Goal: Task Accomplishment & Management: Complete application form

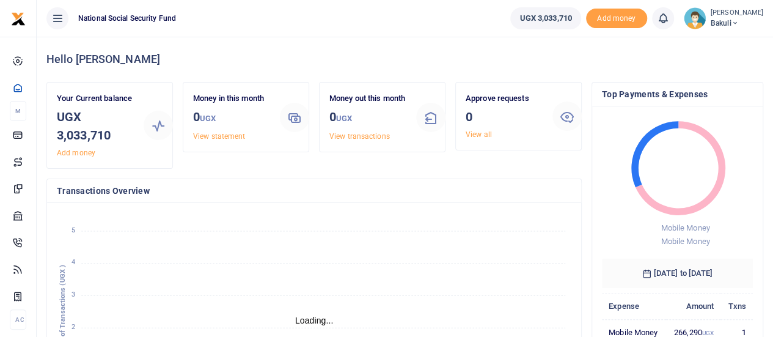
scroll to position [10, 10]
click at [728, 19] on span "Bakuli" at bounding box center [736, 23] width 53 height 11
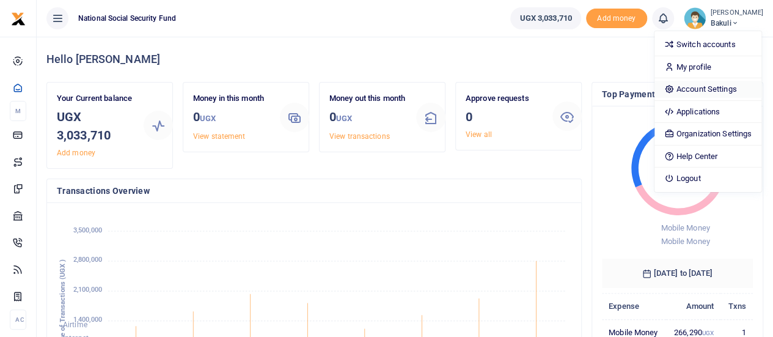
click at [716, 84] on link "Account Settings" at bounding box center [707, 89] width 107 height 17
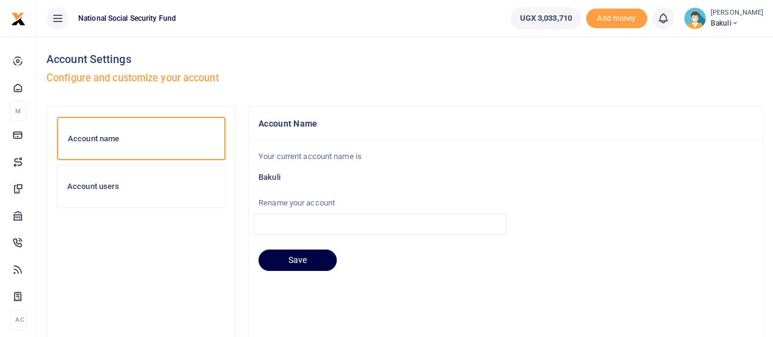
click at [97, 189] on h6 "Account users" at bounding box center [141, 186] width 148 height 10
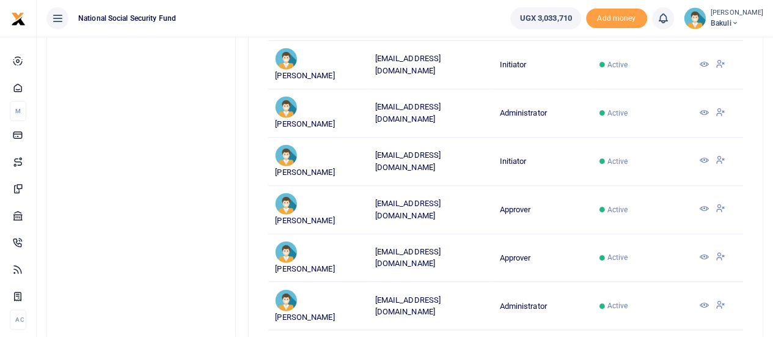
scroll to position [244, 0]
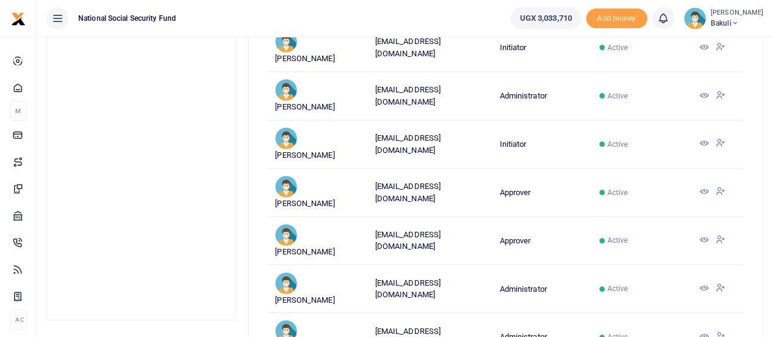
click at [702, 186] on icon at bounding box center [703, 191] width 10 height 10
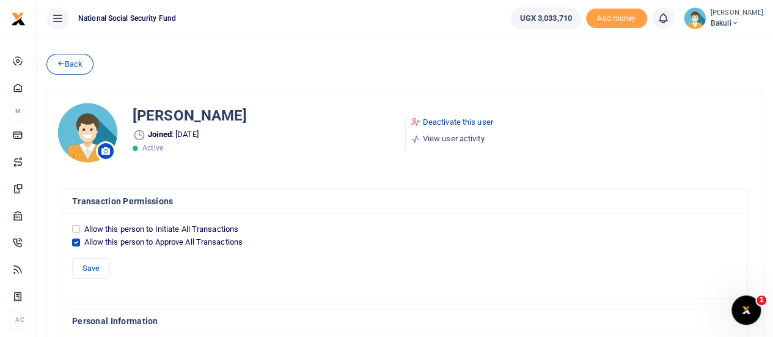
click at [444, 122] on link "Deactivate this user" at bounding box center [451, 122] width 82 height 12
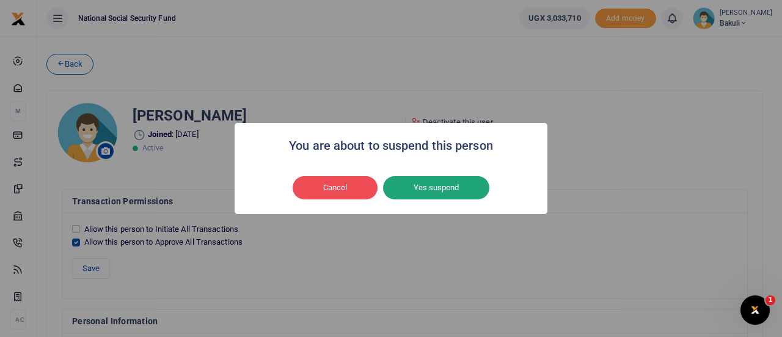
click at [431, 190] on button "Yes suspend" at bounding box center [436, 187] width 106 height 23
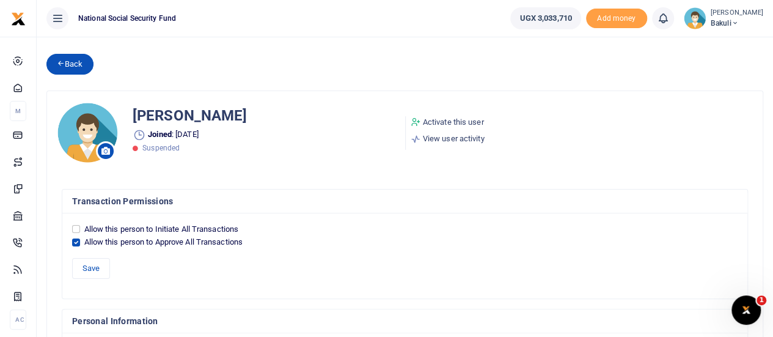
click at [75, 65] on link "Back" at bounding box center [69, 64] width 47 height 21
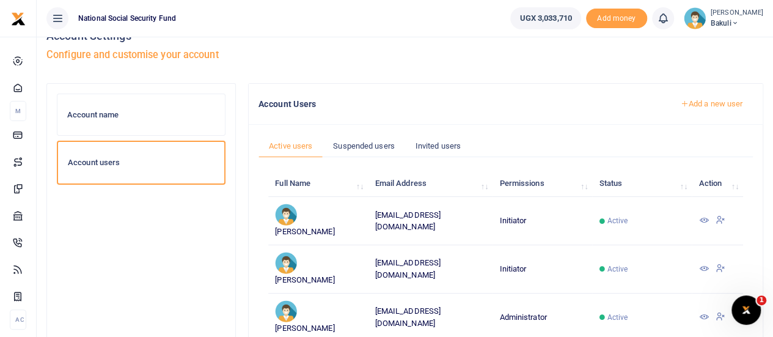
scroll to position [21, 0]
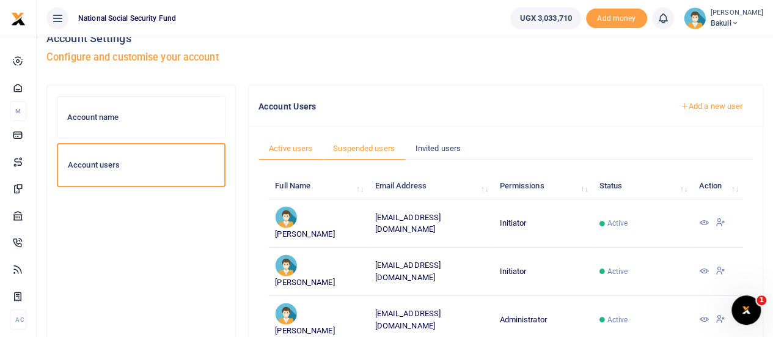
click at [370, 148] on link "Suspended users" at bounding box center [364, 148] width 82 height 23
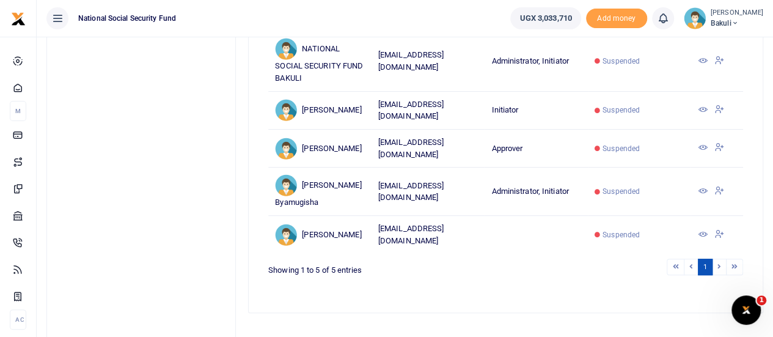
scroll to position [82, 0]
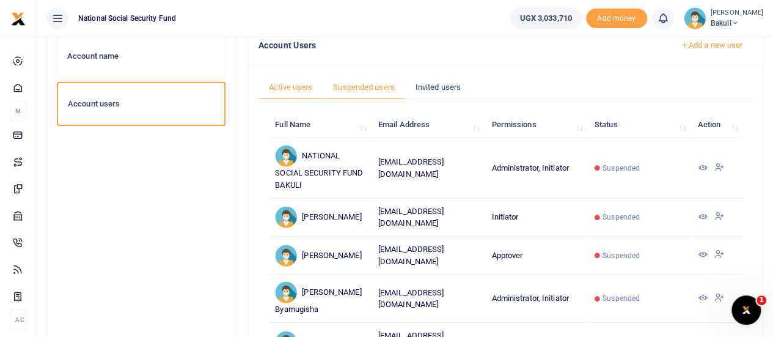
click at [288, 86] on link "Active users" at bounding box center [290, 87] width 64 height 23
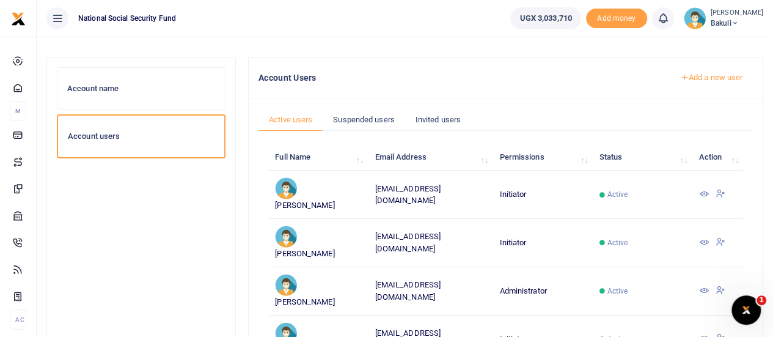
scroll to position [21, 0]
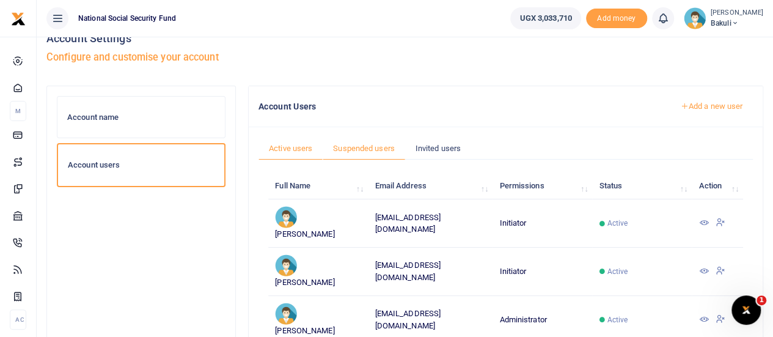
click at [360, 145] on link "Suspended users" at bounding box center [364, 148] width 82 height 23
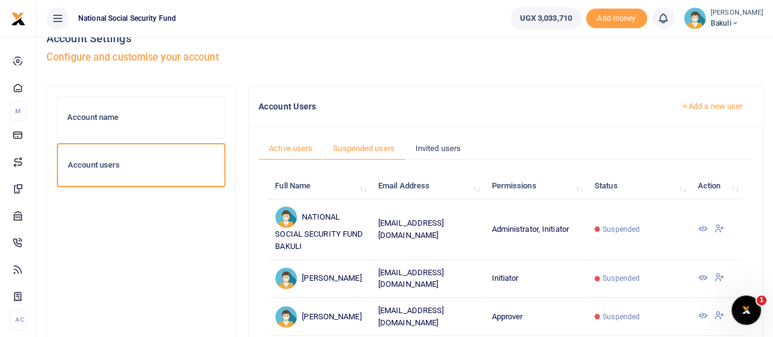
click at [280, 142] on link "Active users" at bounding box center [290, 148] width 64 height 23
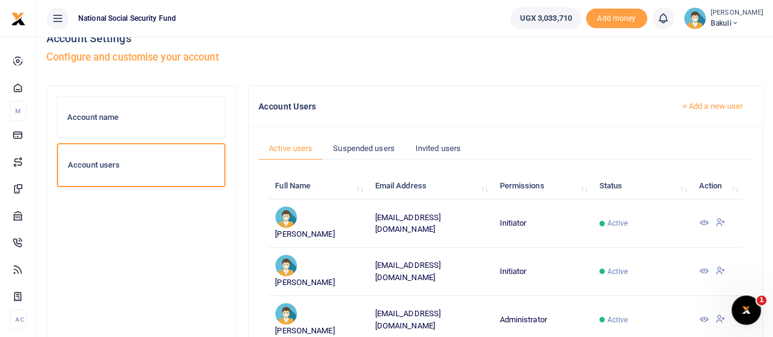
click at [680, 103] on icon at bounding box center [684, 106] width 8 height 8
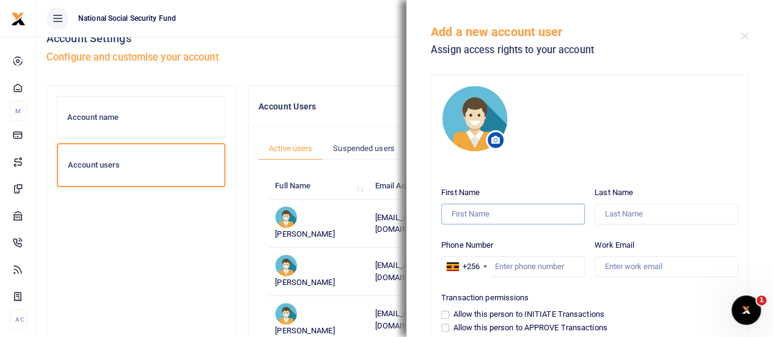
click at [448, 216] on input "First Name" at bounding box center [513, 213] width 144 height 21
type input "[PERSON_NAME]"
drag, startPoint x: 613, startPoint y: 224, endPoint x: 612, endPoint y: 218, distance: 6.2
click at [613, 223] on div "First Name Bruce Last Name Phone Number +256 United States +1 United Kingdom +4…" at bounding box center [589, 262] width 307 height 162
click at [611, 215] on input "Last Name" at bounding box center [666, 213] width 144 height 21
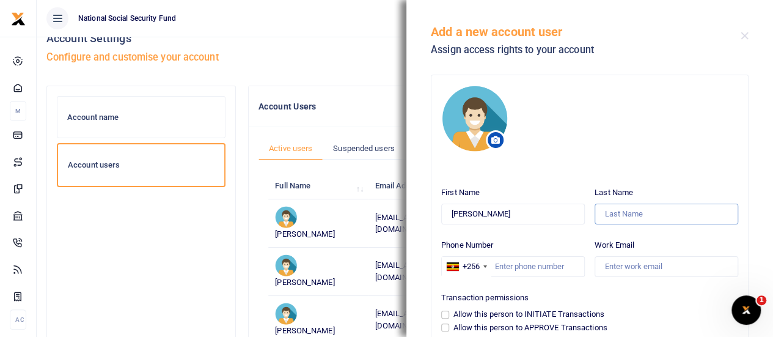
paste input "Paula@1234567#22"
type input "P"
type input "Ampaire"
click at [498, 264] on input "Phone Number" at bounding box center [513, 266] width 144 height 21
click at [521, 271] on input "Phone Number" at bounding box center [513, 266] width 144 height 21
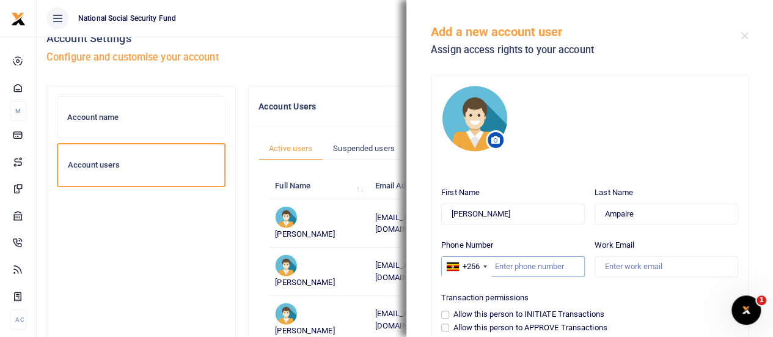
paste input "00701121379"
click at [502, 264] on input "00701121379" at bounding box center [513, 266] width 144 height 21
type input "701121379"
click at [621, 270] on input "Work Email" at bounding box center [666, 266] width 144 height 21
click at [607, 266] on input "Work Email" at bounding box center [666, 266] width 144 height 21
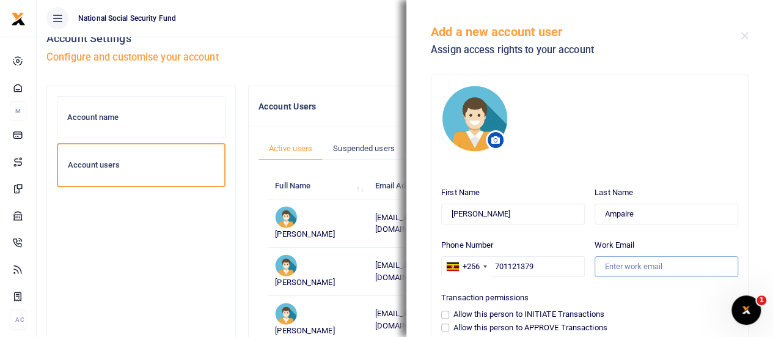
paste input "bampaire@nssfug.org"
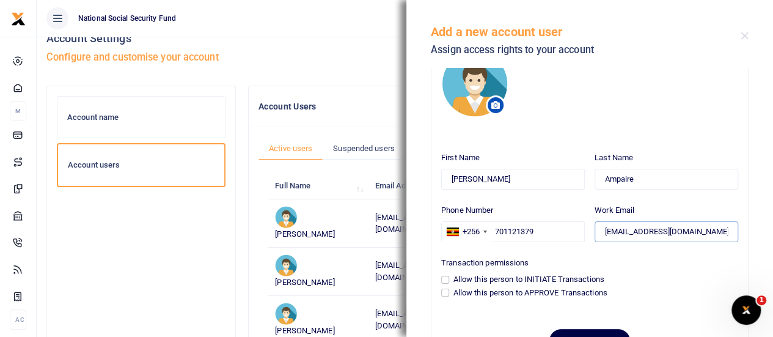
scroll to position [61, 0]
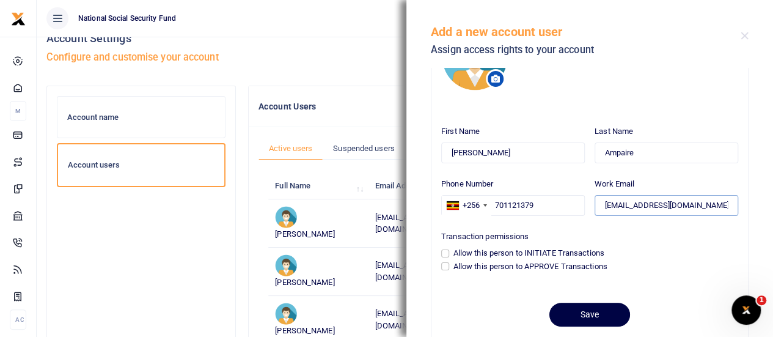
type input "bampaire@nssfug.org"
click at [446, 267] on input "Allow this person to APPROVE Transactions" at bounding box center [445, 266] width 8 height 8
checkbox input "true"
click at [583, 307] on button "Save" at bounding box center [589, 314] width 81 height 24
